Goal: Task Accomplishment & Management: Manage account settings

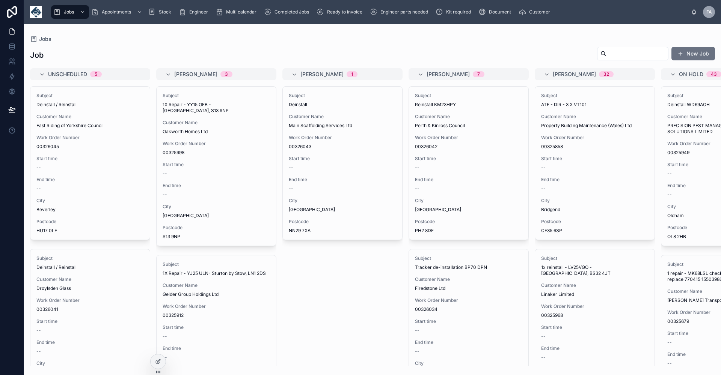
click at [462, 14] on span "Kit required" at bounding box center [458, 12] width 25 height 6
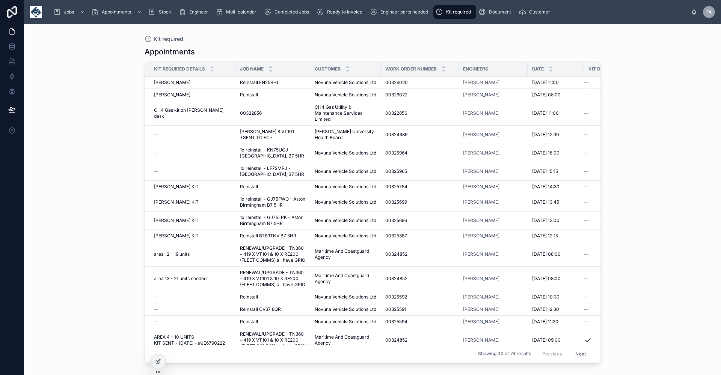
click at [273, 141] on span "[PERSON_NAME] 8 VT101 *SENT TO FC*" at bounding box center [273, 135] width 66 height 12
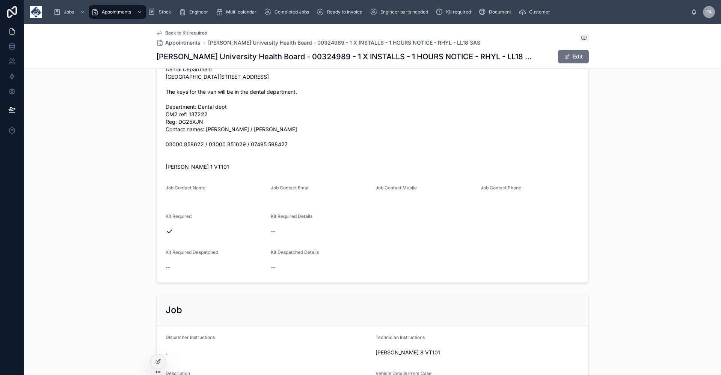
scroll to position [338, 0]
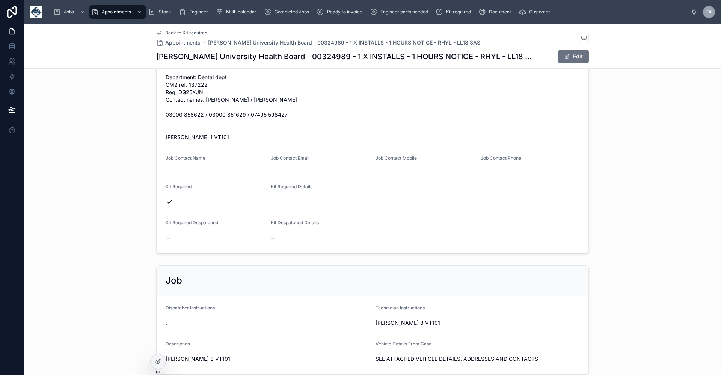
click at [572, 55] on button "Edit" at bounding box center [573, 57] width 31 height 14
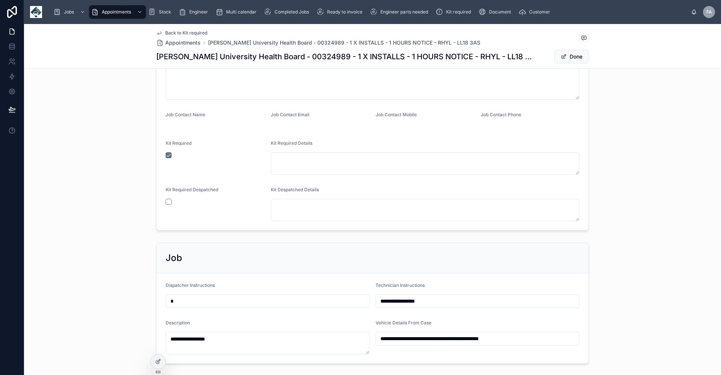
scroll to position [544, 0]
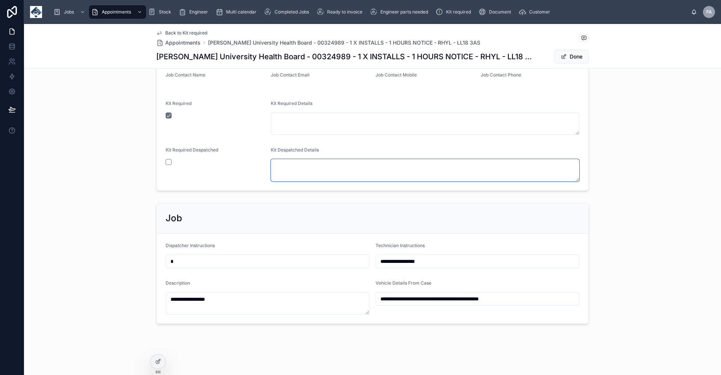
click at [281, 165] on textarea at bounding box center [425, 170] width 309 height 23
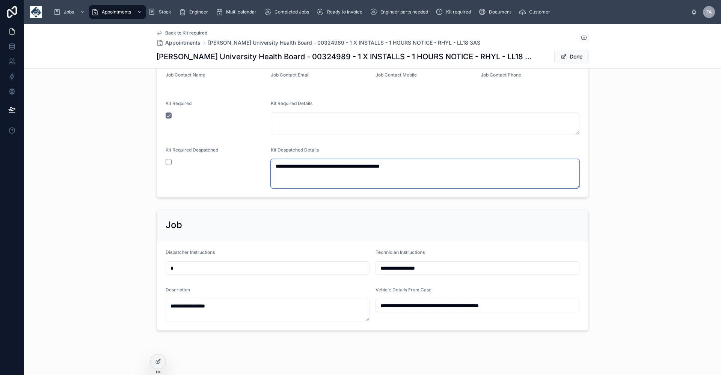
type textarea "**********"
click at [166, 161] on button "button" at bounding box center [169, 162] width 6 height 6
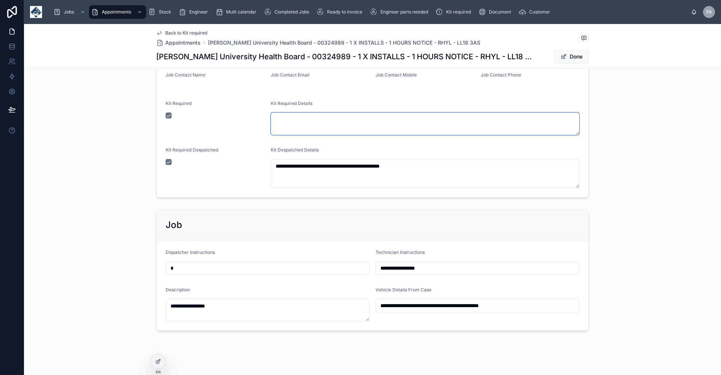
click at [276, 117] on textarea at bounding box center [425, 124] width 309 height 23
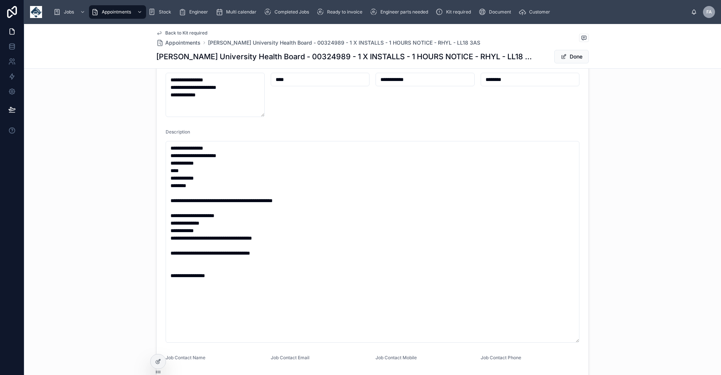
scroll to position [263, 0]
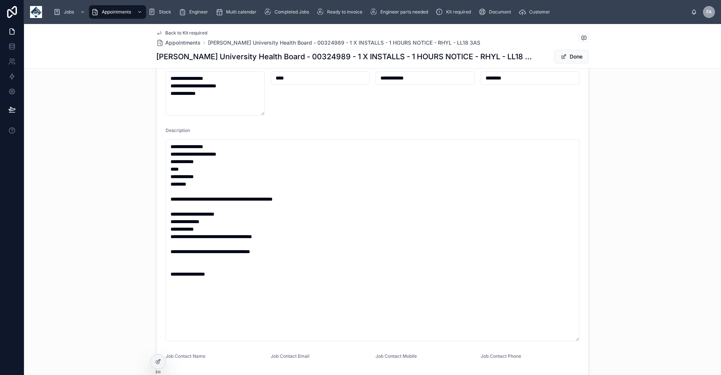
type textarea "*********"
click at [571, 57] on button "Done" at bounding box center [571, 57] width 35 height 14
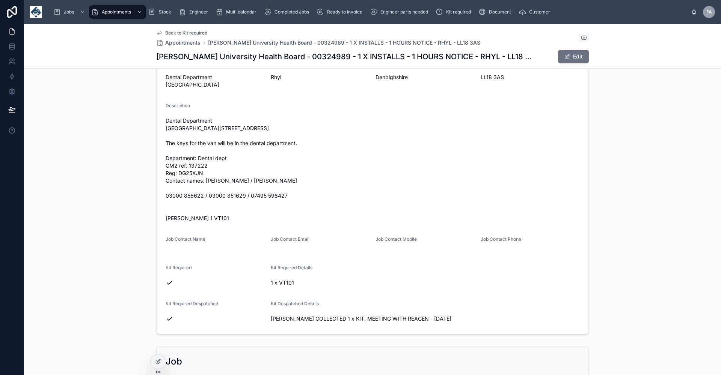
click at [462, 13] on span "Kit required" at bounding box center [458, 12] width 25 height 6
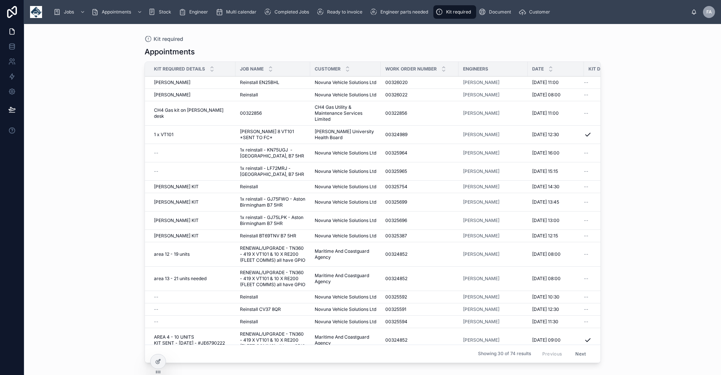
click at [172, 138] on span "1 x VT101" at bounding box center [164, 135] width 20 height 6
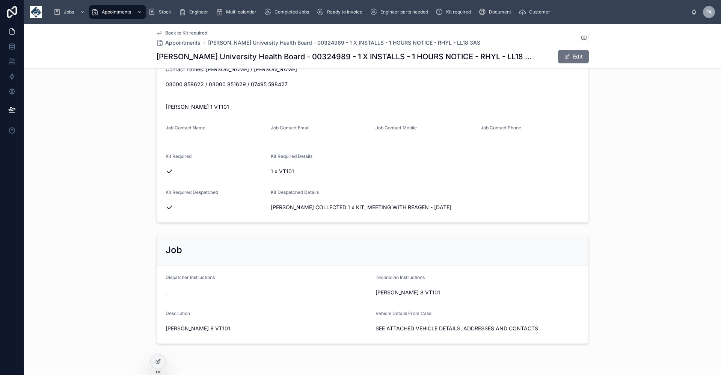
scroll to position [375, 0]
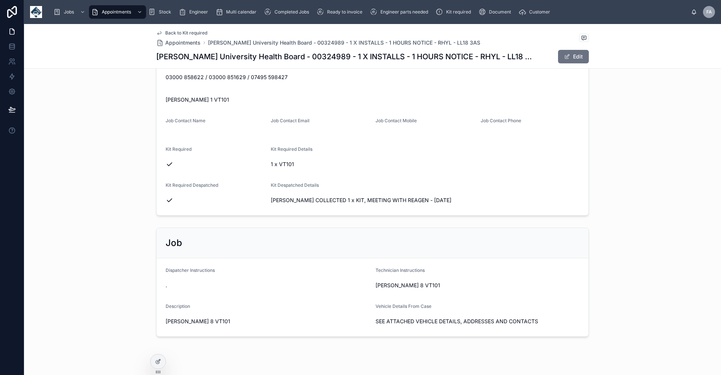
click at [297, 168] on span "1 x VT101" at bounding box center [425, 165] width 309 height 8
click at [296, 168] on span "1 x VT101" at bounding box center [425, 165] width 309 height 8
click at [569, 56] on button "Edit" at bounding box center [573, 57] width 31 height 14
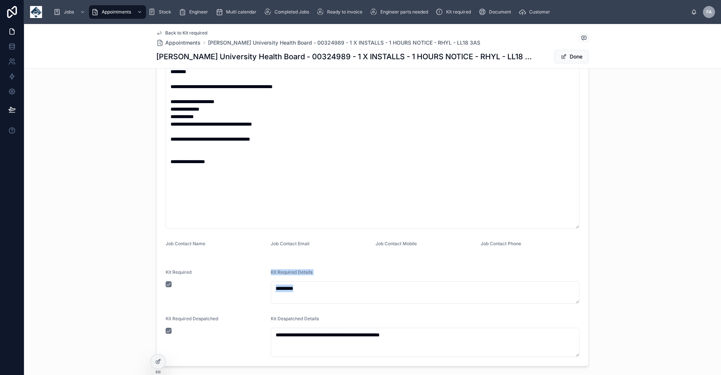
scroll to position [399, 0]
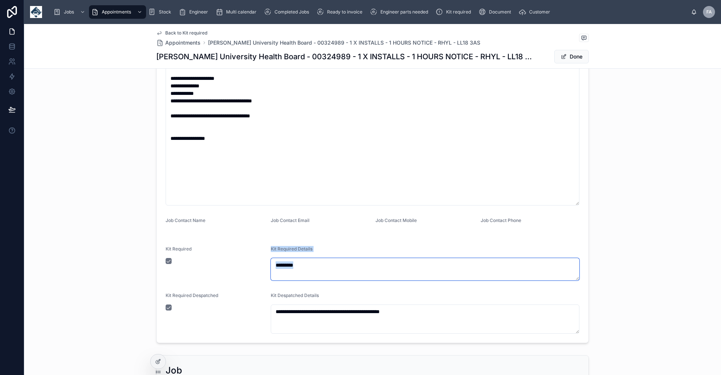
click at [307, 270] on textarea "*********" at bounding box center [425, 269] width 309 height 23
type textarea "**********"
click at [571, 57] on button "Done" at bounding box center [571, 57] width 35 height 14
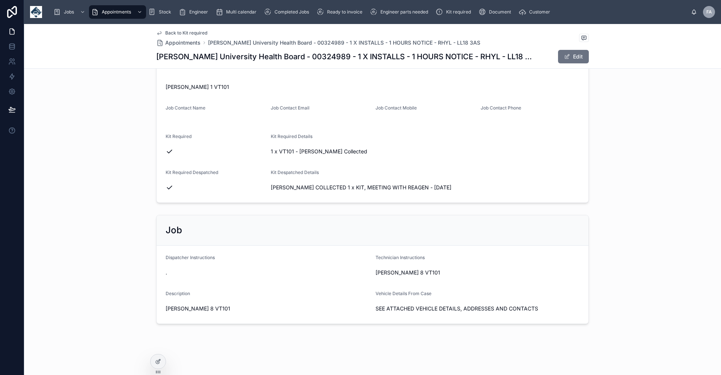
scroll to position [375, 0]
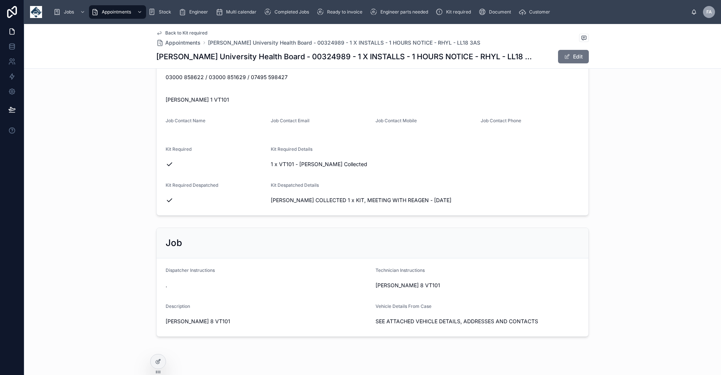
click at [462, 10] on span "Kit required" at bounding box center [458, 12] width 25 height 6
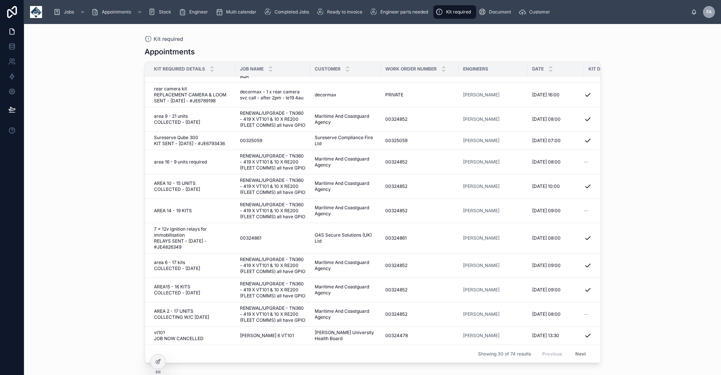
scroll to position [409, 0]
click at [574, 348] on button "Next" at bounding box center [580, 354] width 21 height 12
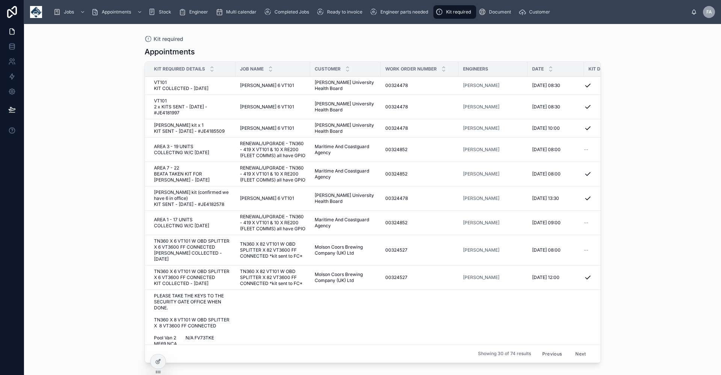
click at [549, 348] on button "Previous" at bounding box center [552, 354] width 30 height 12
